Goal: Information Seeking & Learning: Learn about a topic

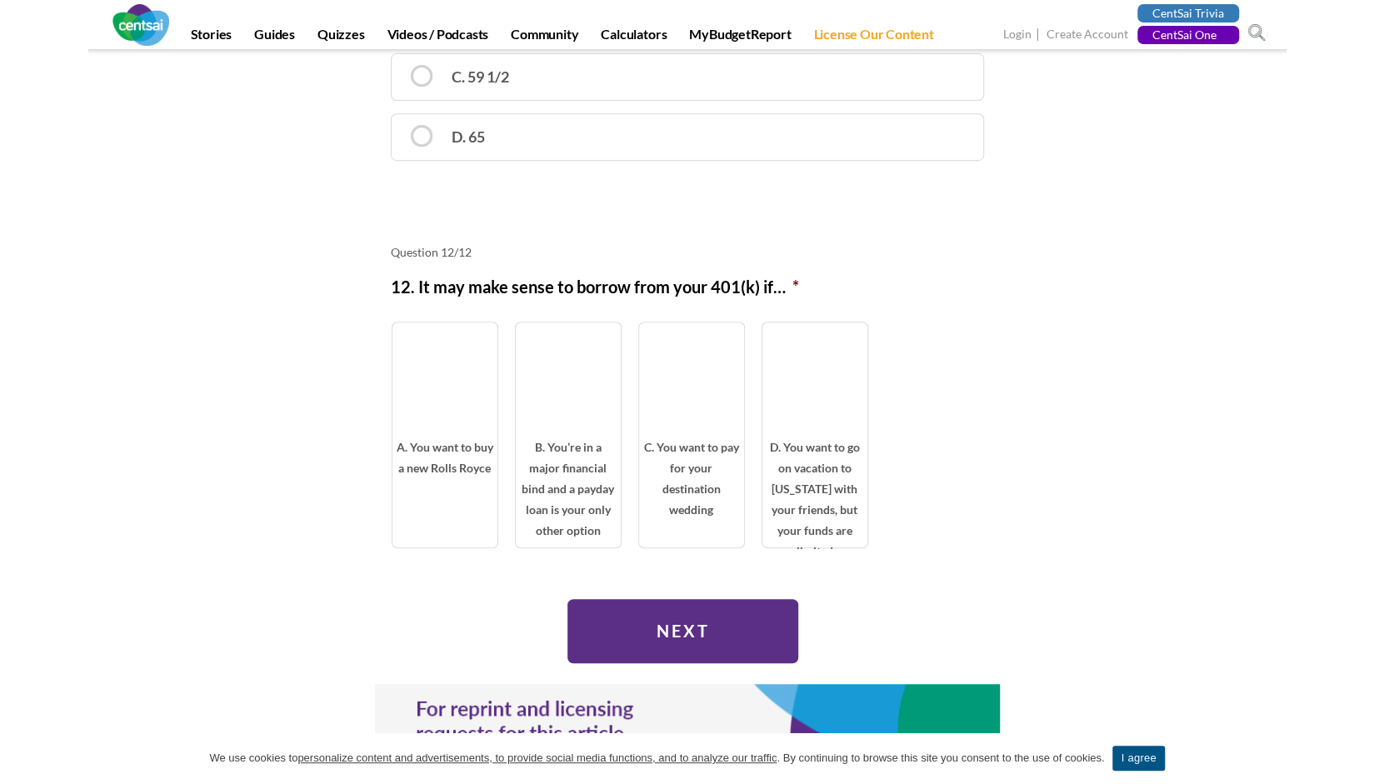
scroll to position [4334, 0]
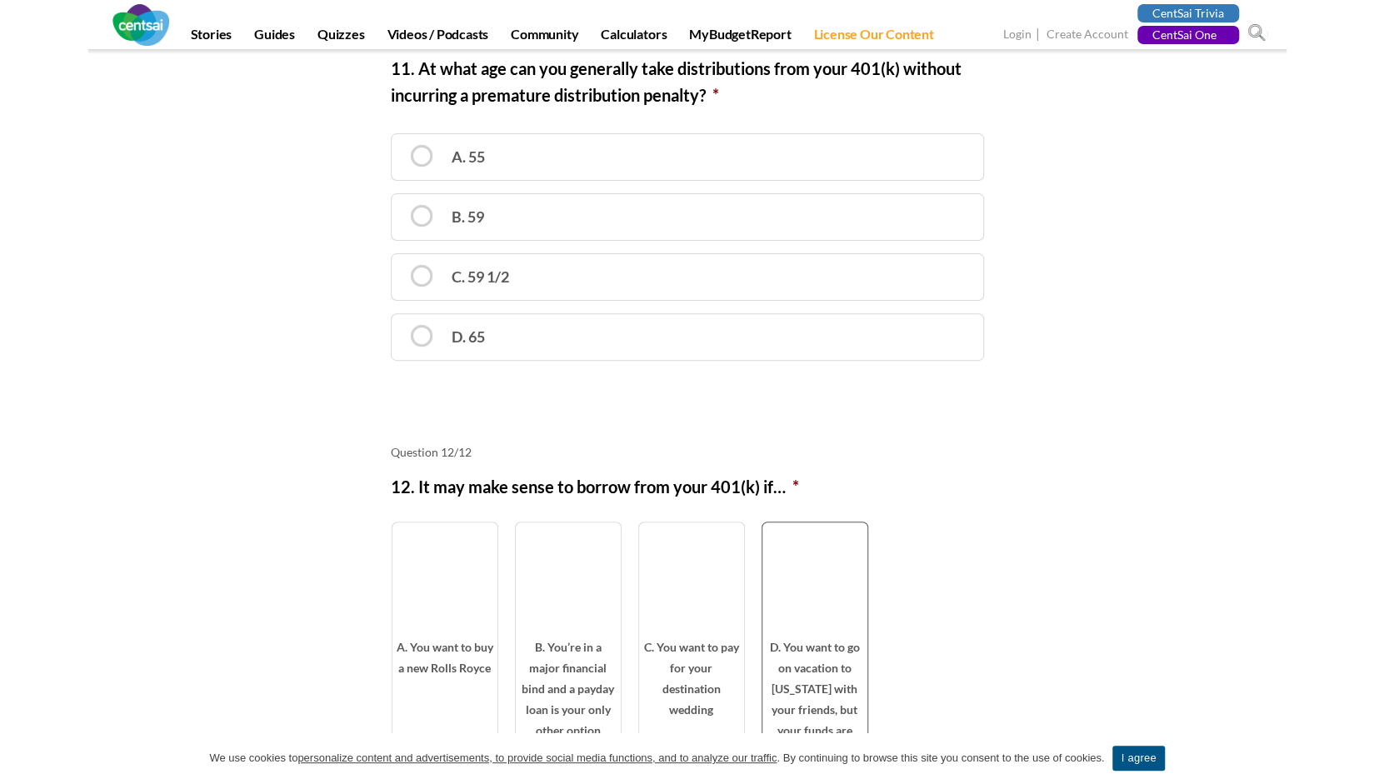
click at [803, 637] on span "D. You want to go on vacation to [US_STATE] with your friends, but your funds a…" at bounding box center [815, 692] width 105 height 111
radio input "true"
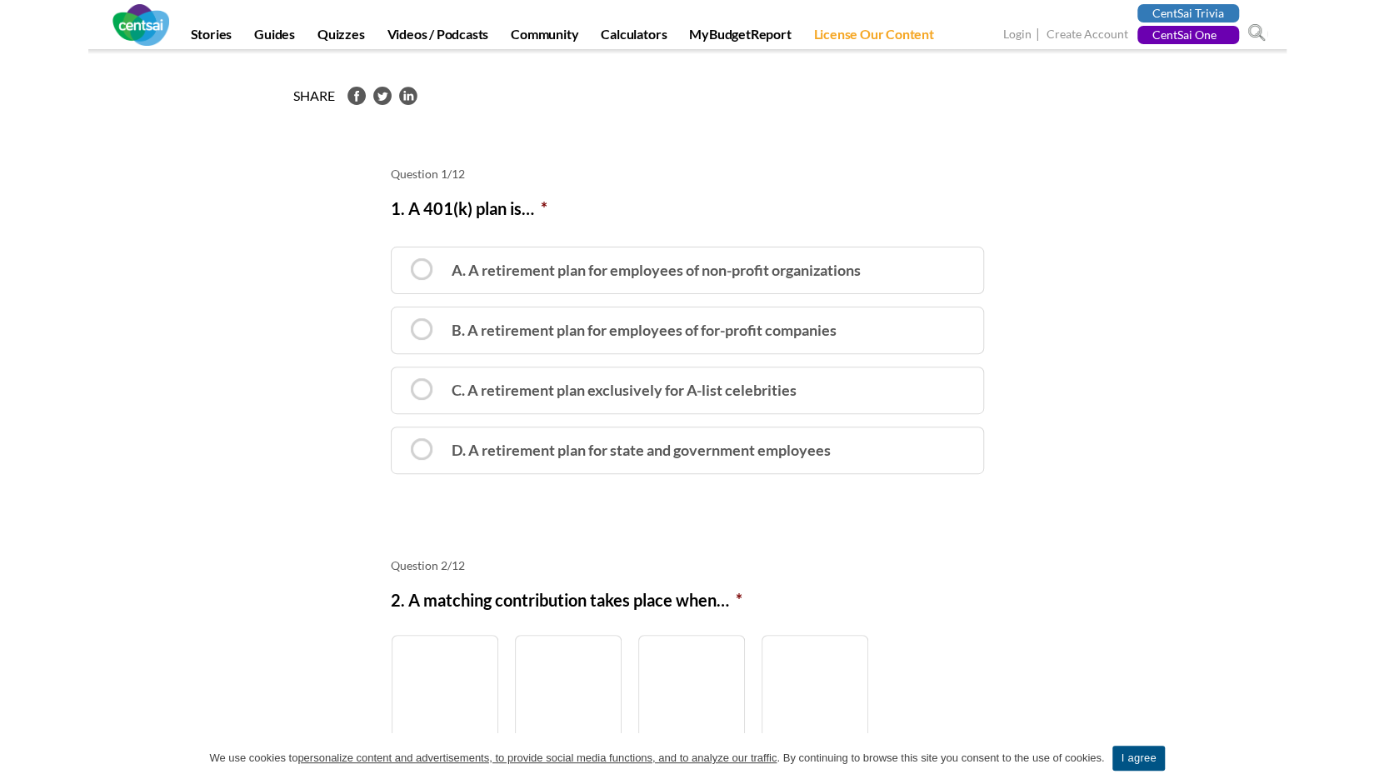
scroll to position [167, 0]
click at [757, 453] on label "D. A retirement plan for state and government employees" at bounding box center [687, 448] width 593 height 48
click at [403, 440] on input "D. A retirement plan for state and government employees" at bounding box center [397, 434] width 11 height 11
radio input "true"
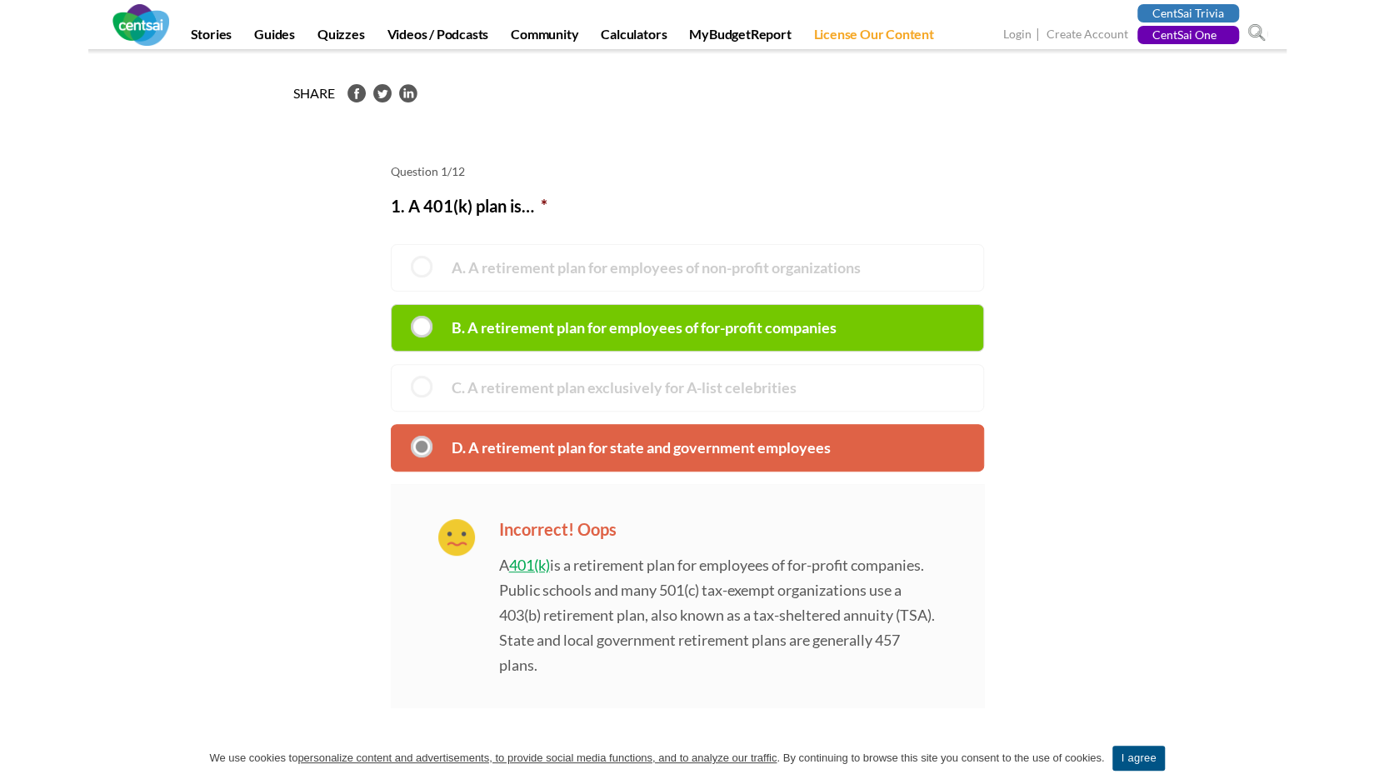
click at [700, 341] on label "B. A retirement plan for employees of for-profit companies" at bounding box center [687, 328] width 593 height 48
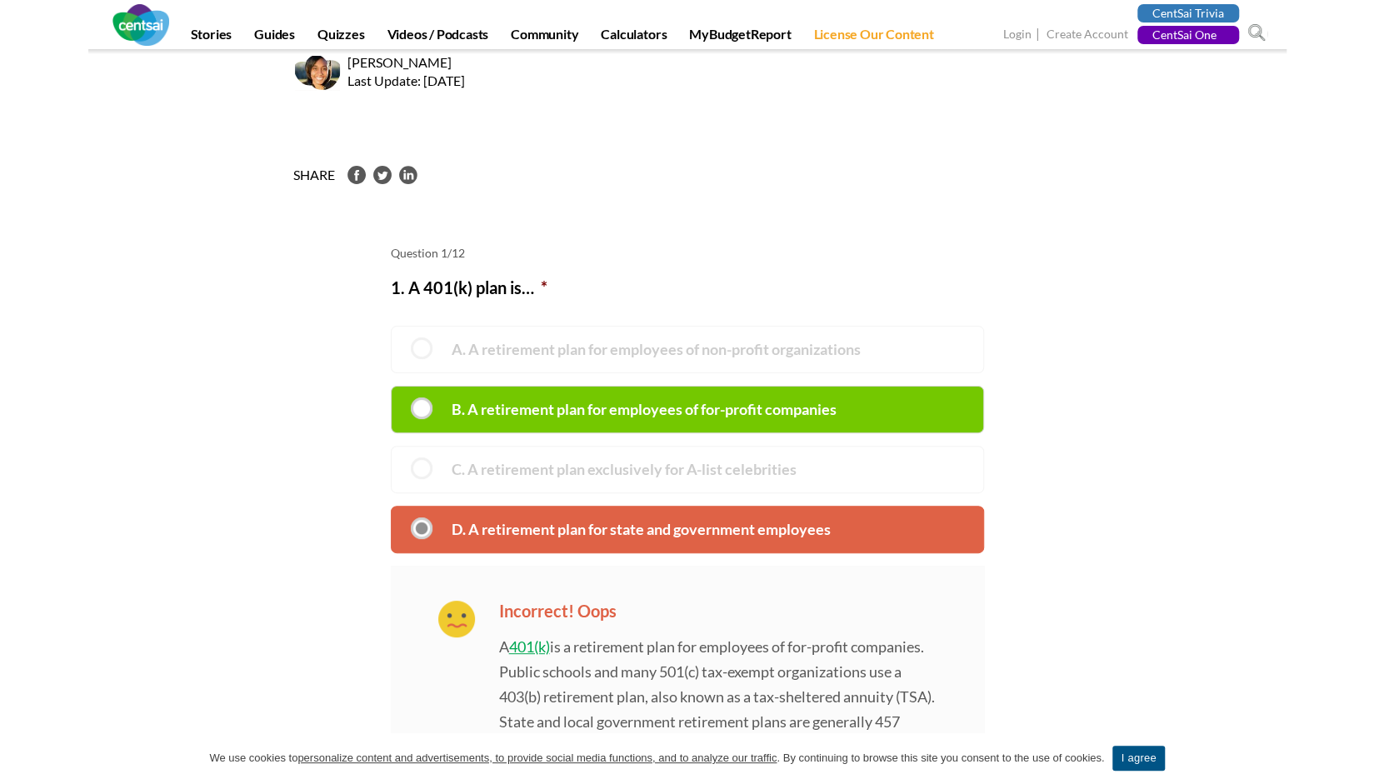
scroll to position [83, 0]
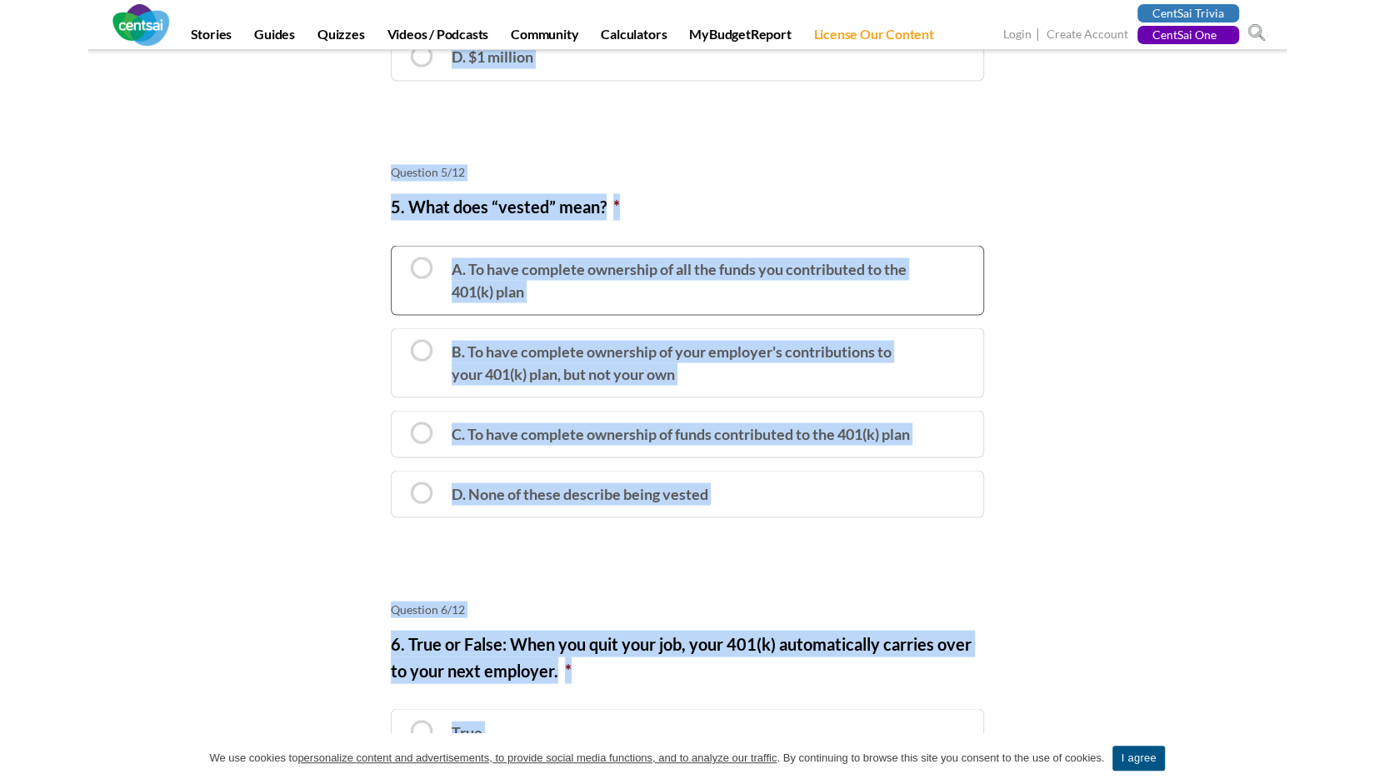
scroll to position [1833, 0]
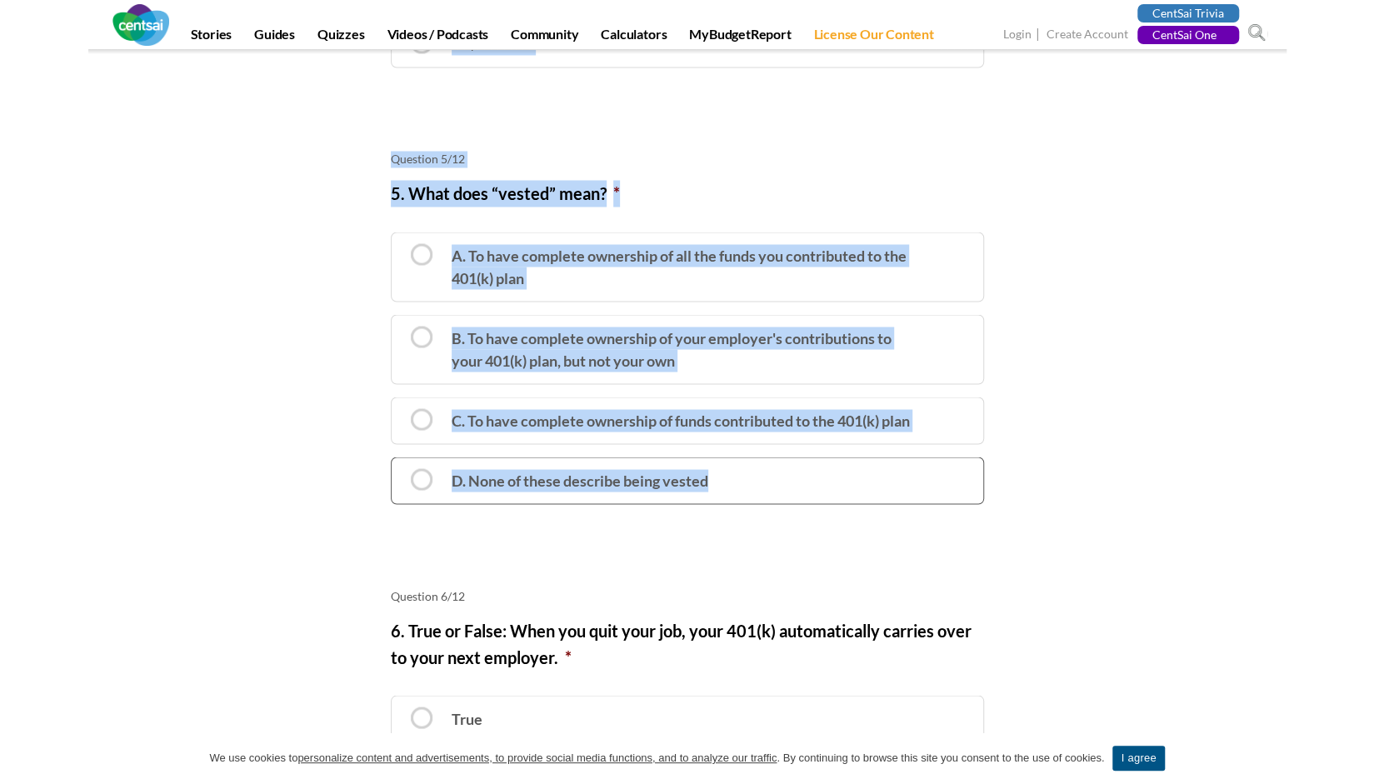
drag, startPoint x: 392, startPoint y: 208, endPoint x: 896, endPoint y: 483, distance: 574.7
copy ul "9. L 836(i) dolo si… * A. C adipiscing elit sed doeiusmod te inc-utlabo etdolor…"
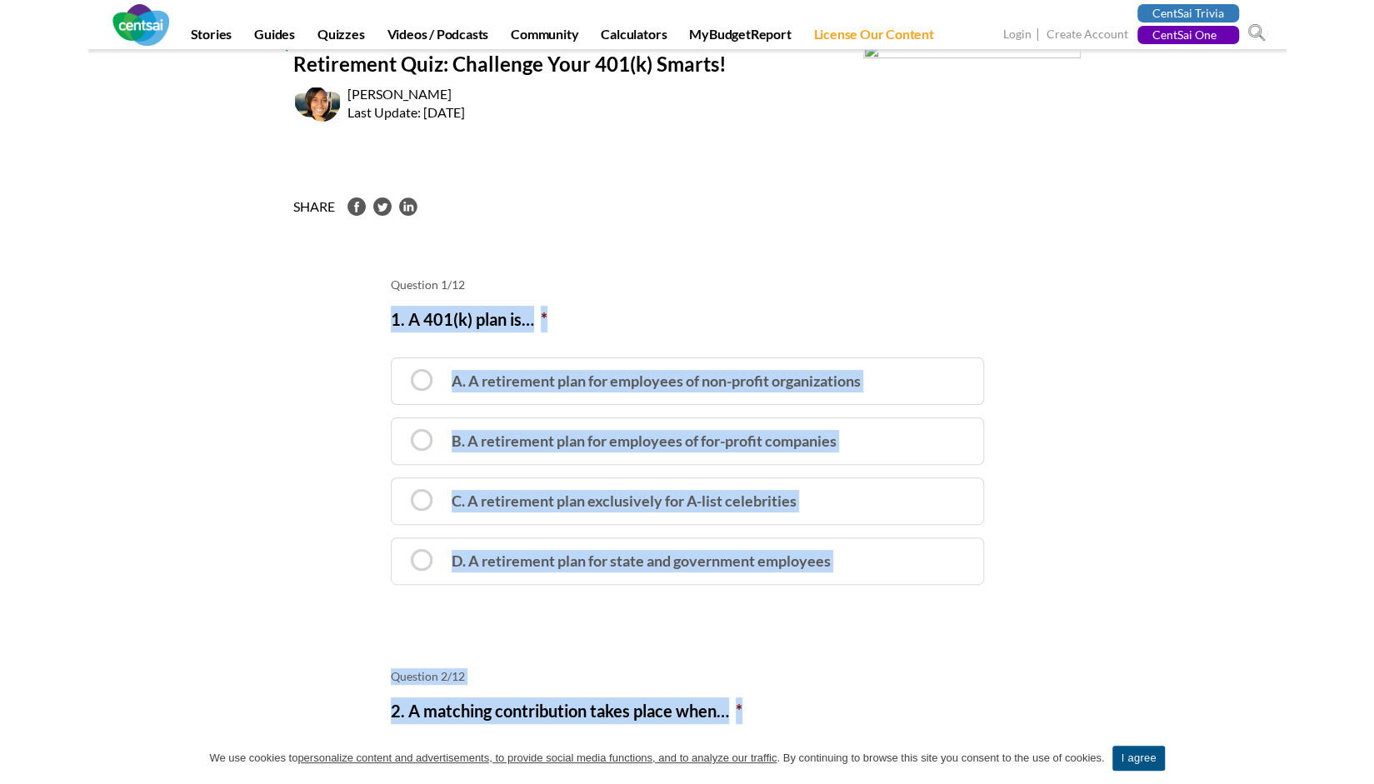
scroll to position [0, 0]
